Goal: Check status

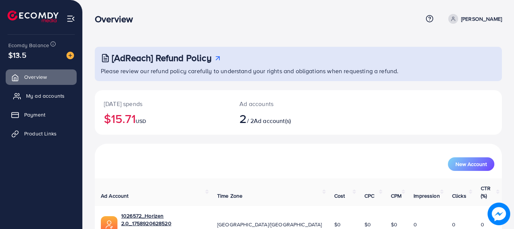
click at [36, 94] on span "My ad accounts" at bounding box center [45, 96] width 39 height 8
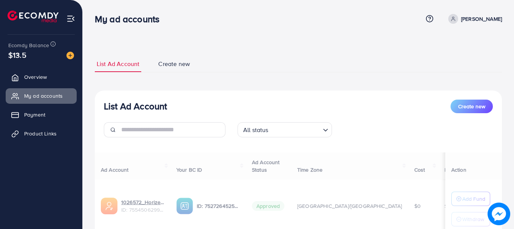
scroll to position [111, 0]
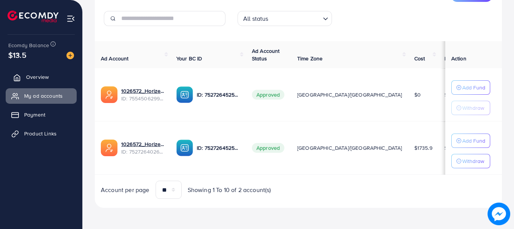
click at [59, 79] on link "Overview" at bounding box center [41, 76] width 71 height 15
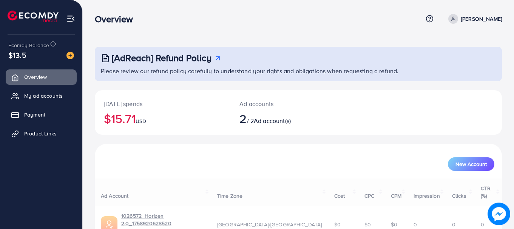
click at [121, 109] on div "Today's spends $15.71 USD" at bounding box center [163, 112] width 136 height 45
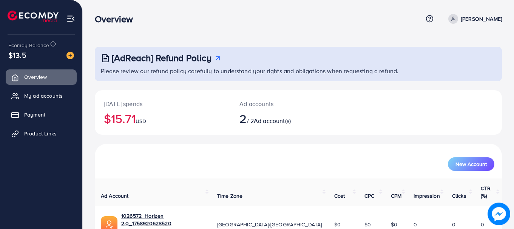
click at [121, 109] on div "Today's spends $15.71 USD" at bounding box center [163, 112] width 136 height 45
click at [122, 114] on h2 "$15.71 USD" at bounding box center [162, 118] width 117 height 14
click at [124, 116] on h2 "$16.57 USD" at bounding box center [162, 118] width 117 height 14
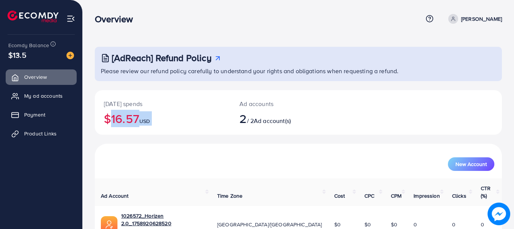
click at [124, 116] on h2 "$16.57 USD" at bounding box center [162, 118] width 117 height 14
